Goal: Register for event/course

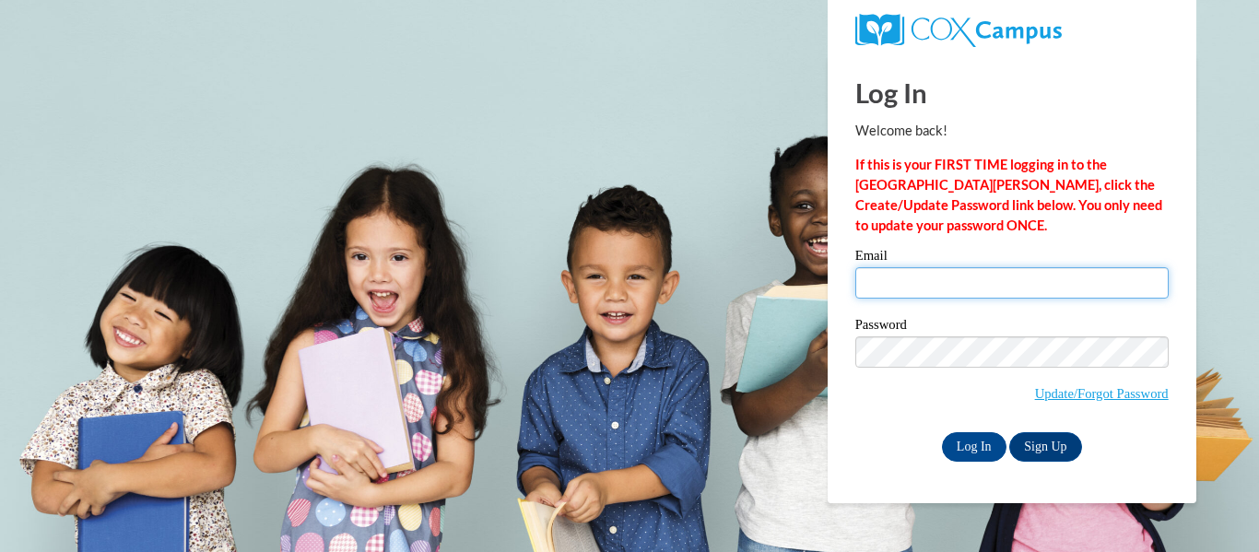
click at [937, 294] on input "Email" at bounding box center [1011, 282] width 313 height 31
type input "lcline@kusd.edu"
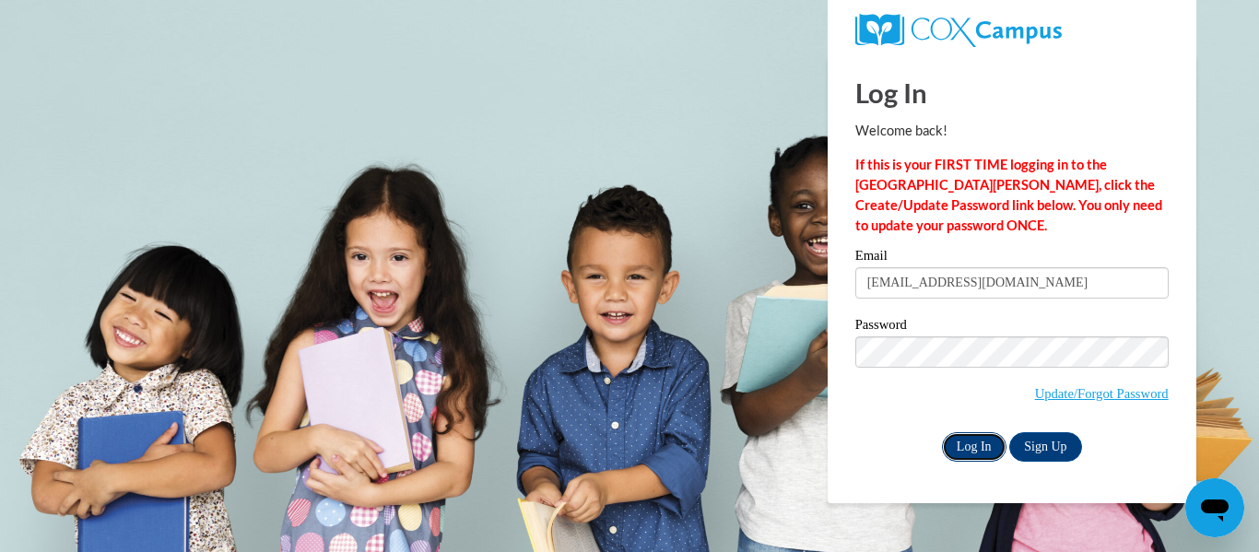
click at [973, 444] on input "Log In" at bounding box center [974, 446] width 65 height 29
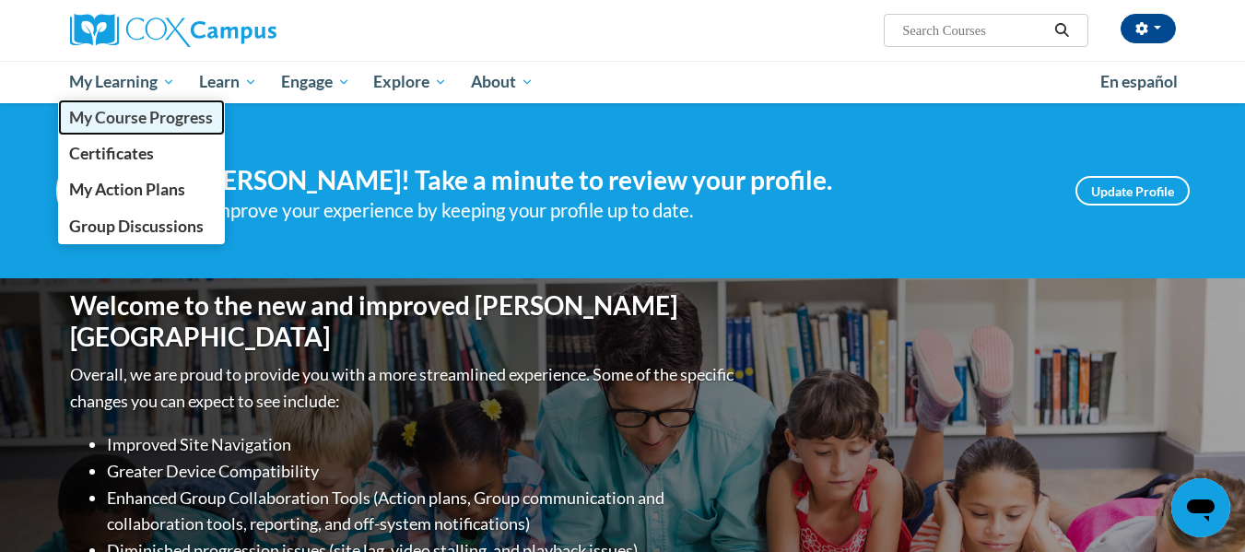
click at [123, 118] on span "My Course Progress" at bounding box center [141, 117] width 144 height 19
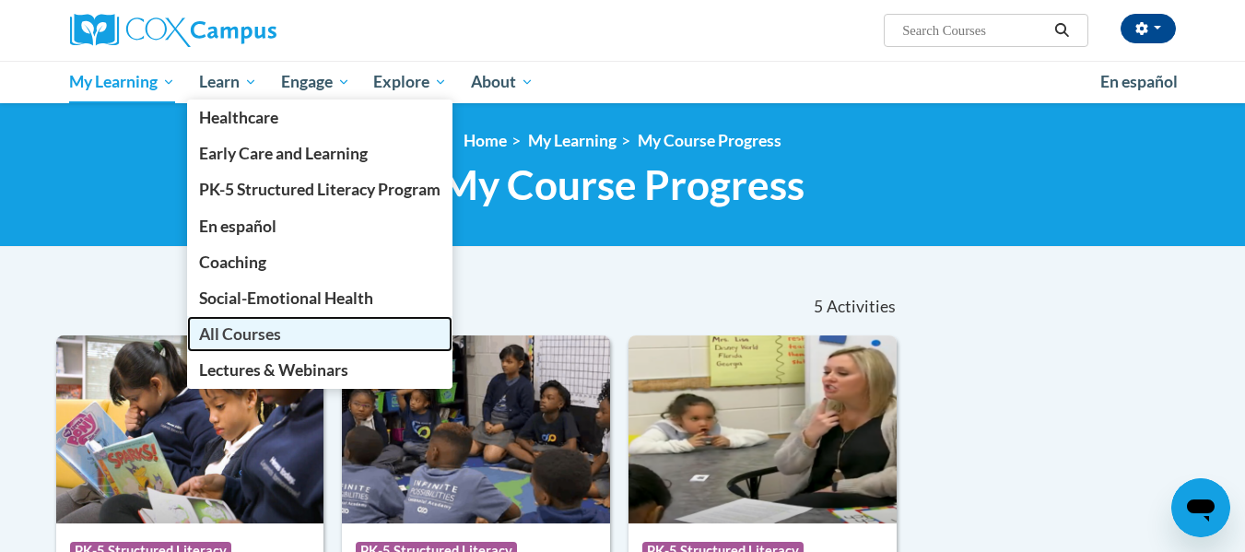
click at [236, 326] on span "All Courses" at bounding box center [240, 333] width 82 height 19
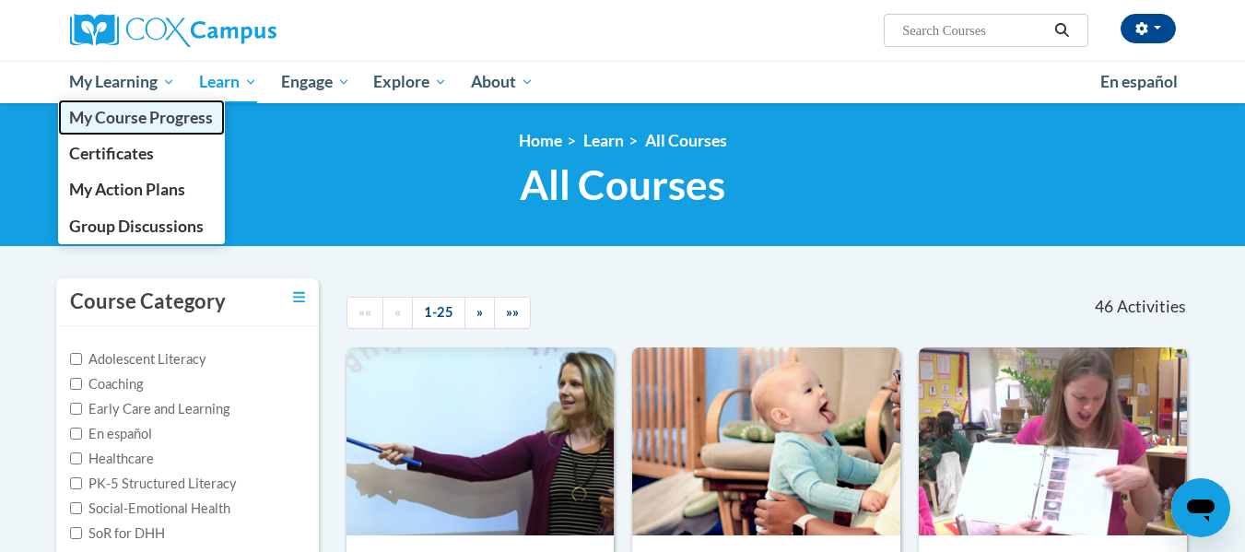
click at [138, 124] on span "My Course Progress" at bounding box center [141, 117] width 144 height 19
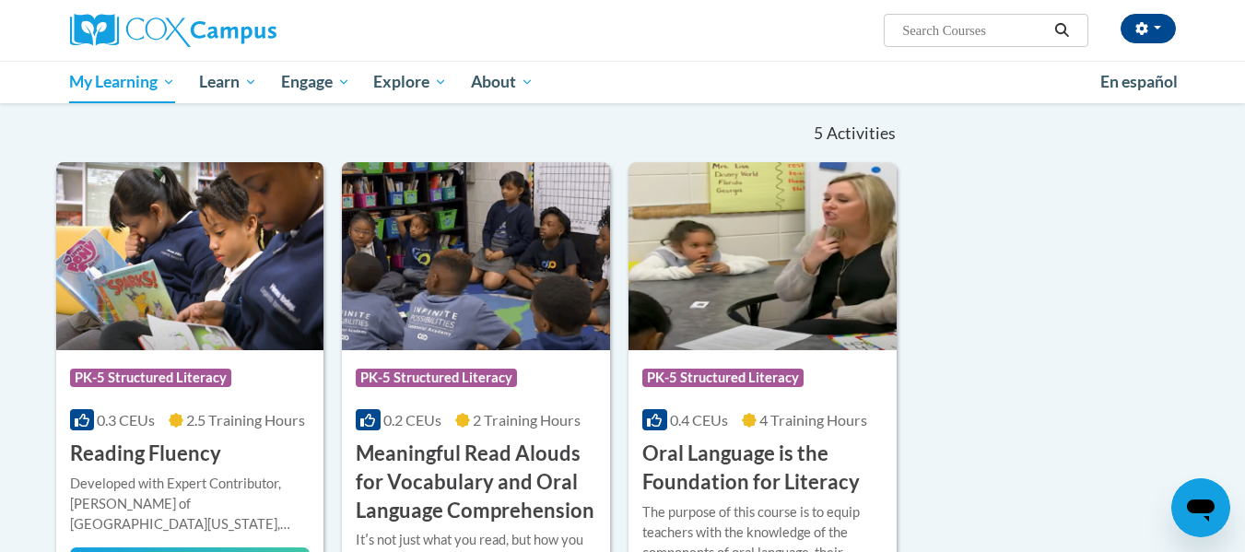
scroll to position [213, 0]
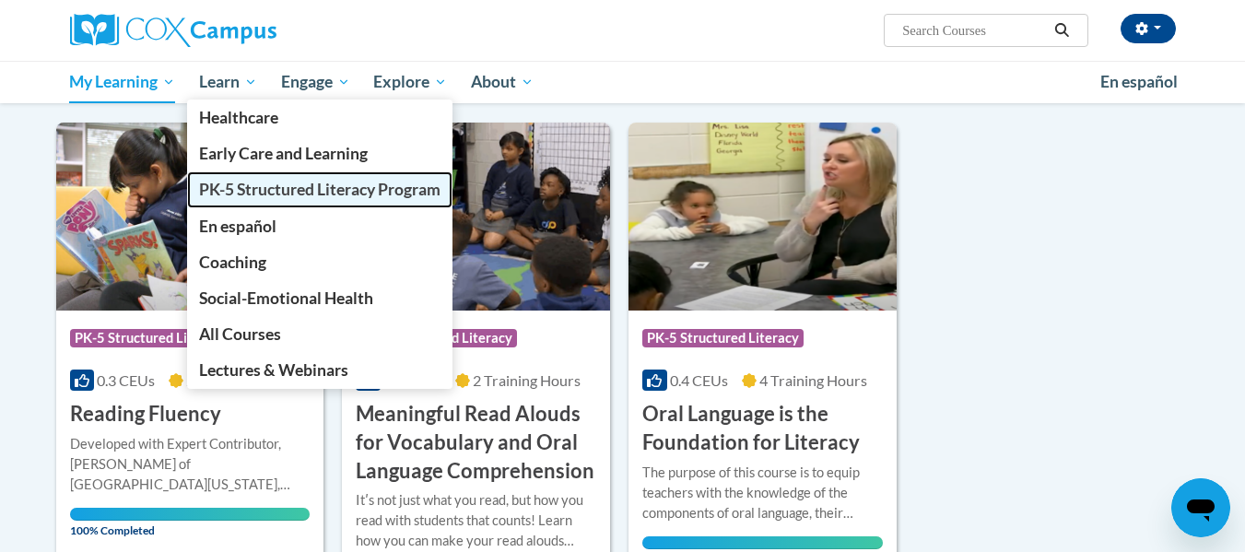
click at [244, 197] on span "PK-5 Structured Literacy Program" at bounding box center [319, 189] width 241 height 19
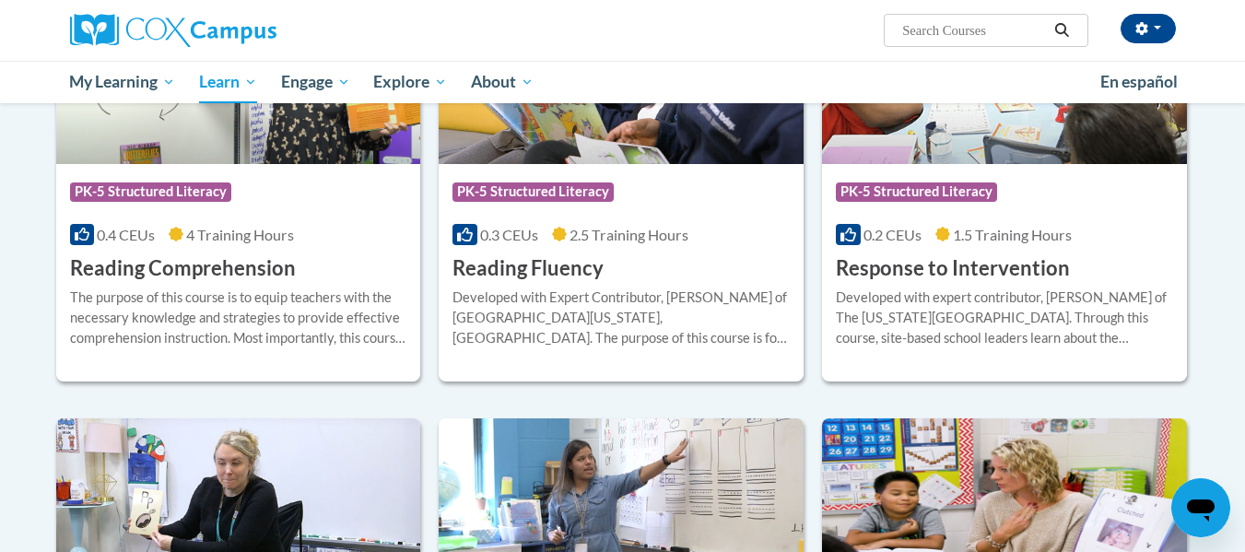
scroll to position [1670, 0]
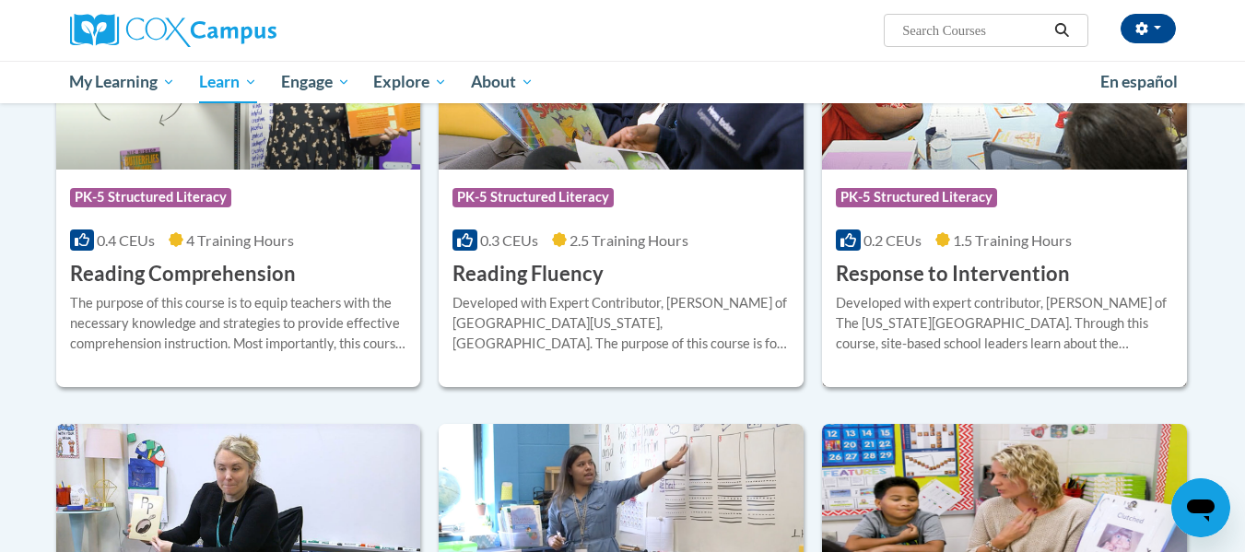
click at [867, 272] on h3 "Response to Intervention" at bounding box center [953, 274] width 234 height 29
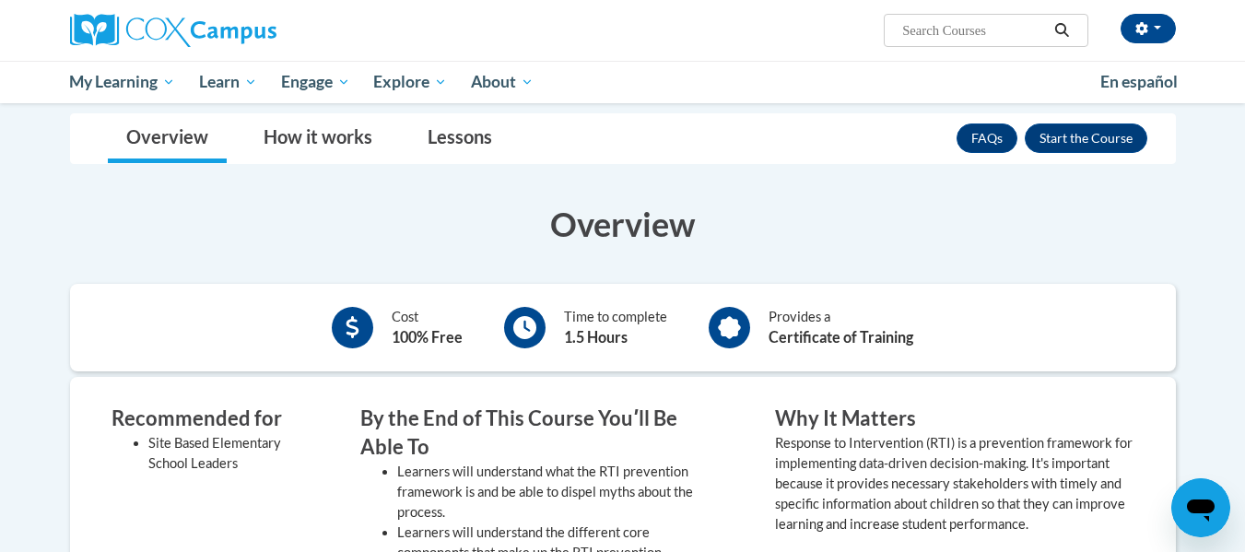
scroll to position [219, 0]
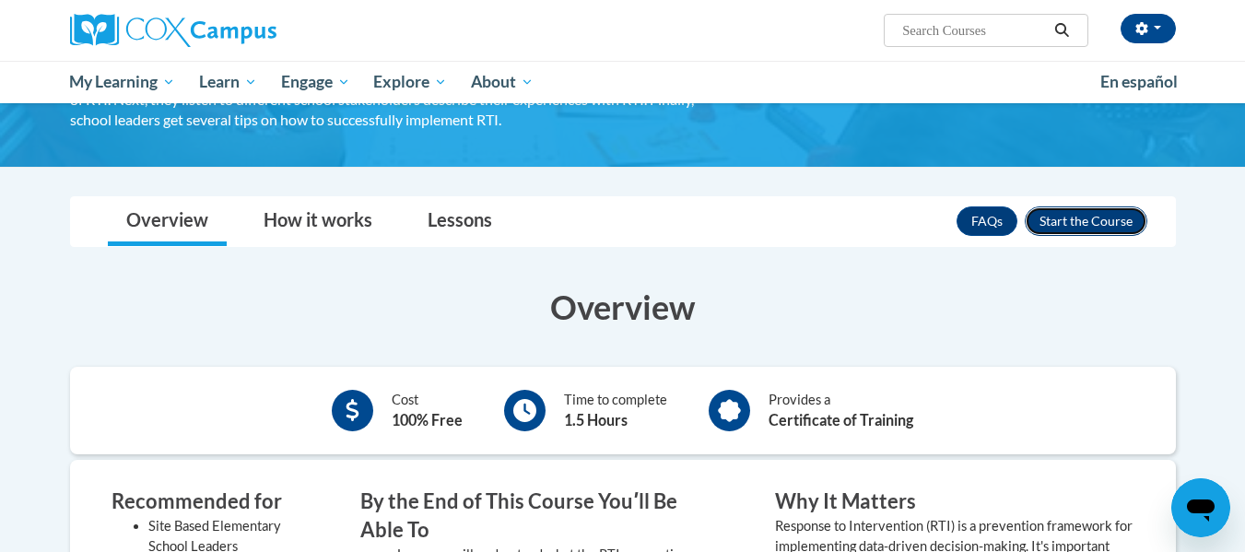
click at [1074, 218] on button "Enroll" at bounding box center [1086, 220] width 123 height 29
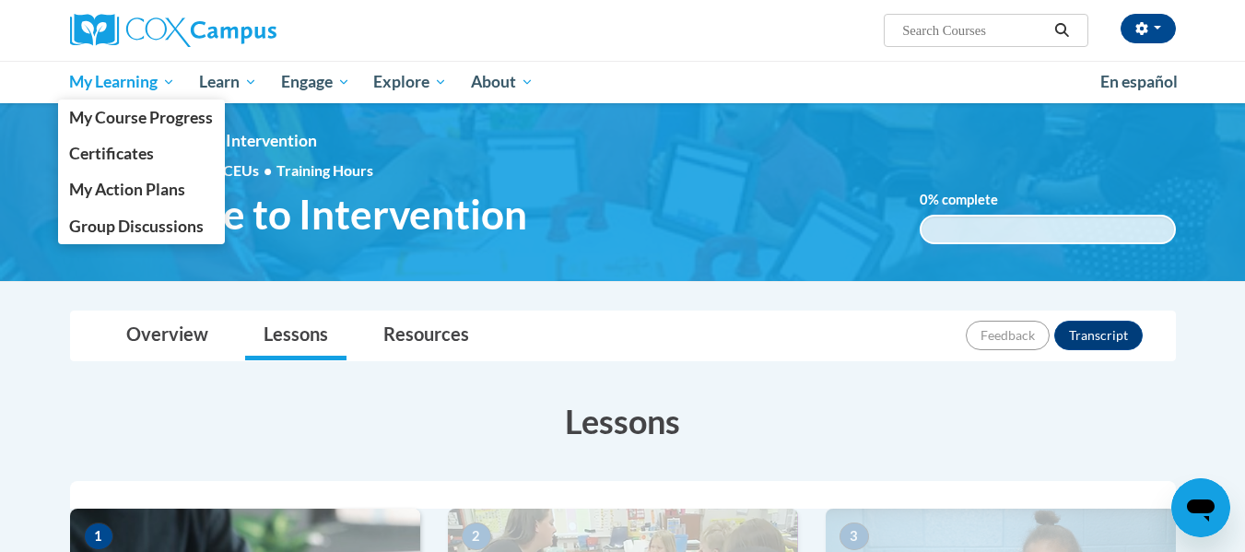
click at [124, 79] on span "My Learning" at bounding box center [122, 82] width 106 height 22
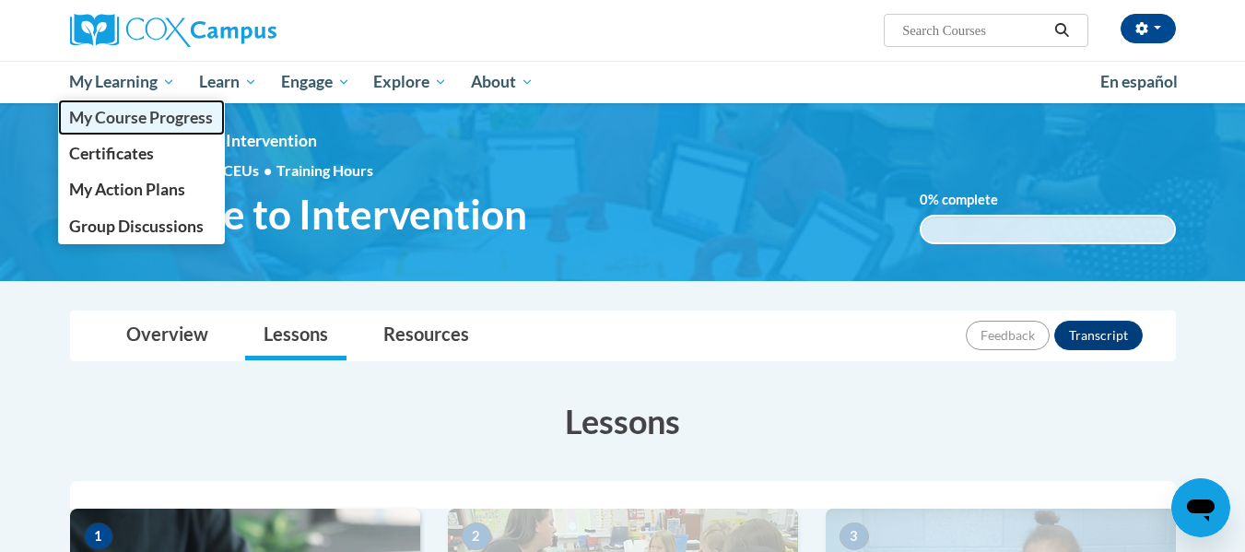
click at [114, 129] on link "My Course Progress" at bounding box center [142, 118] width 168 height 36
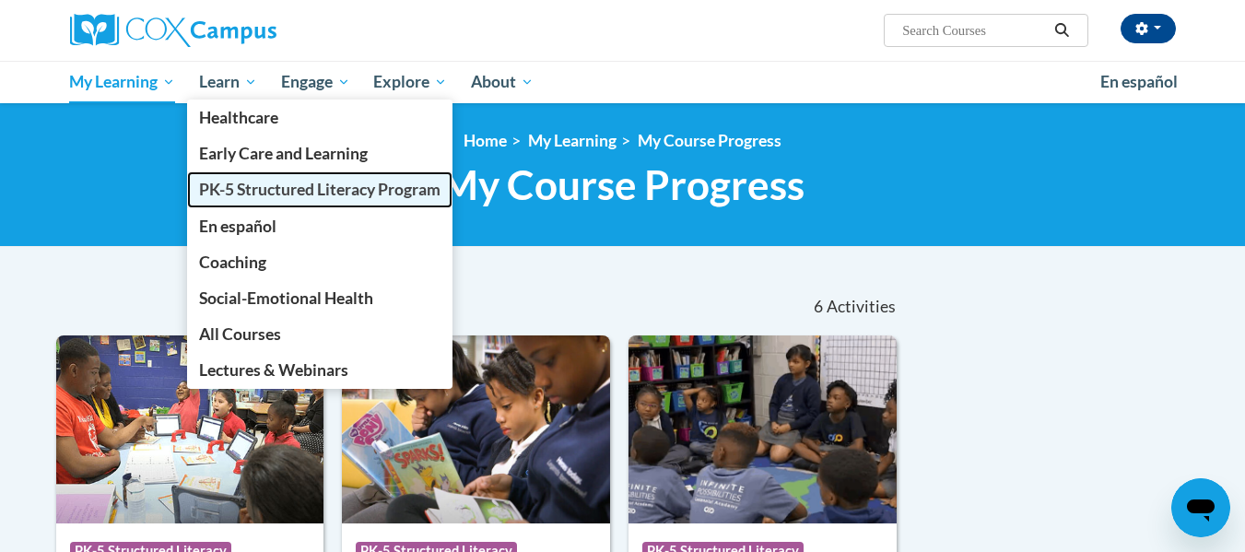
click at [222, 191] on span "PK-5 Structured Literacy Program" at bounding box center [319, 189] width 241 height 19
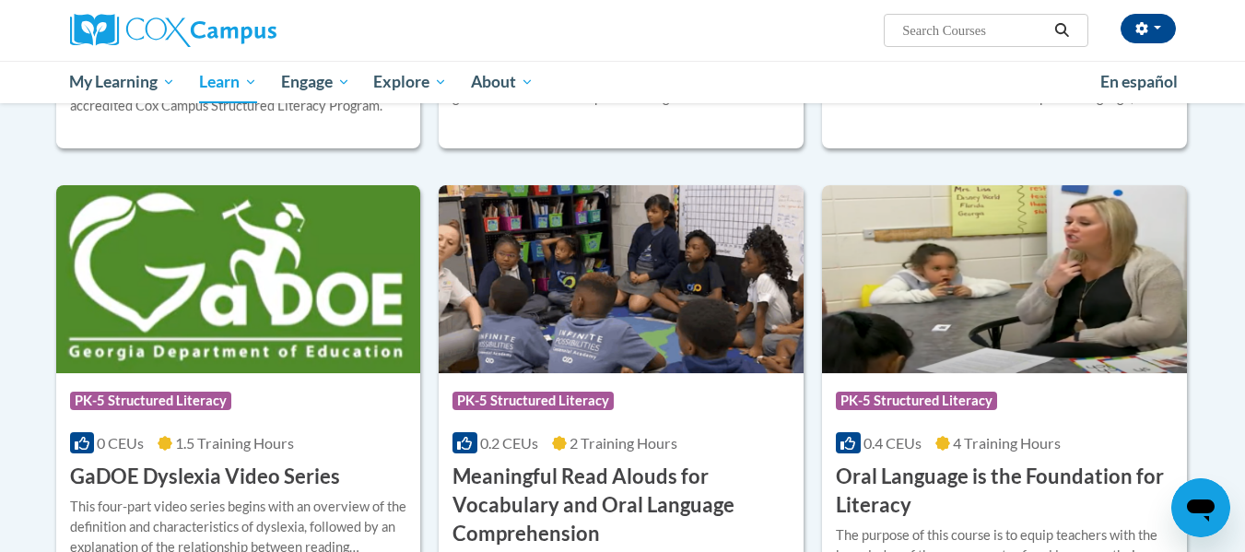
scroll to position [1057, 0]
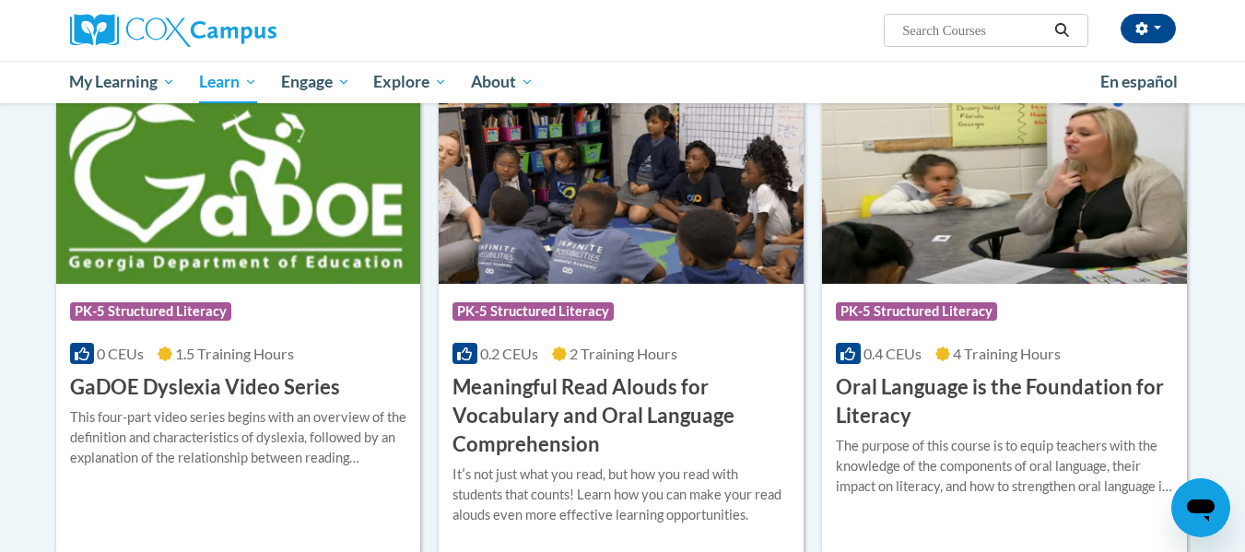
click at [177, 382] on h3 "GaDOE Dyslexia Video Series" at bounding box center [205, 387] width 270 height 29
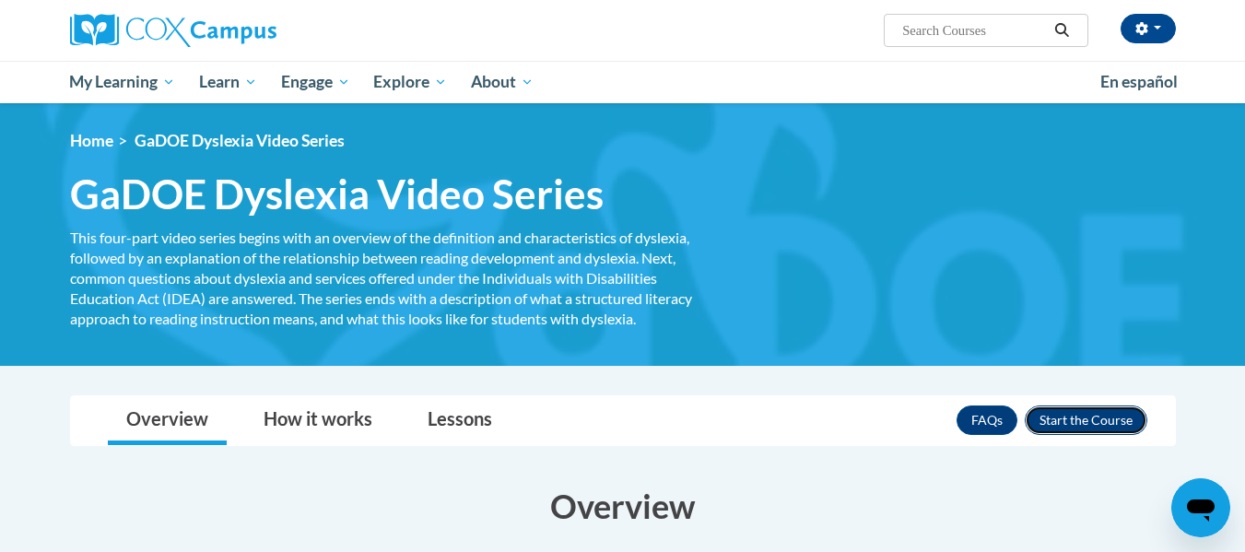
click at [1071, 424] on button "Enroll" at bounding box center [1086, 419] width 123 height 29
